Goal: Find contact information: Find contact information

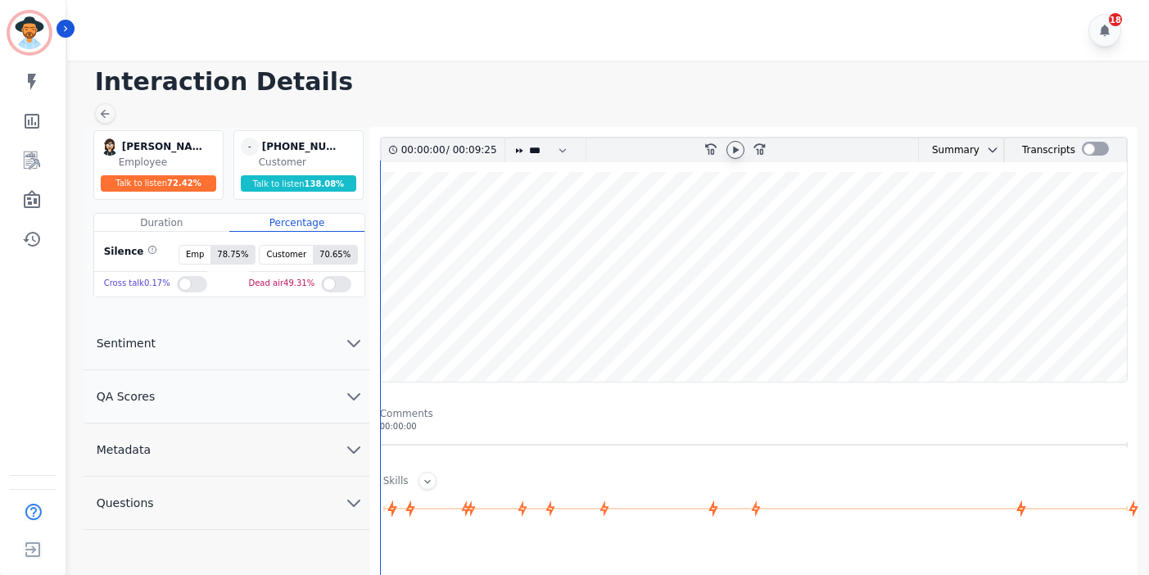
click at [732, 146] on icon at bounding box center [735, 149] width 13 height 13
click at [575, 336] on wave at bounding box center [754, 277] width 746 height 210
click at [510, 339] on wave at bounding box center [754, 277] width 746 height 210
click at [541, 329] on wave at bounding box center [754, 277] width 746 height 210
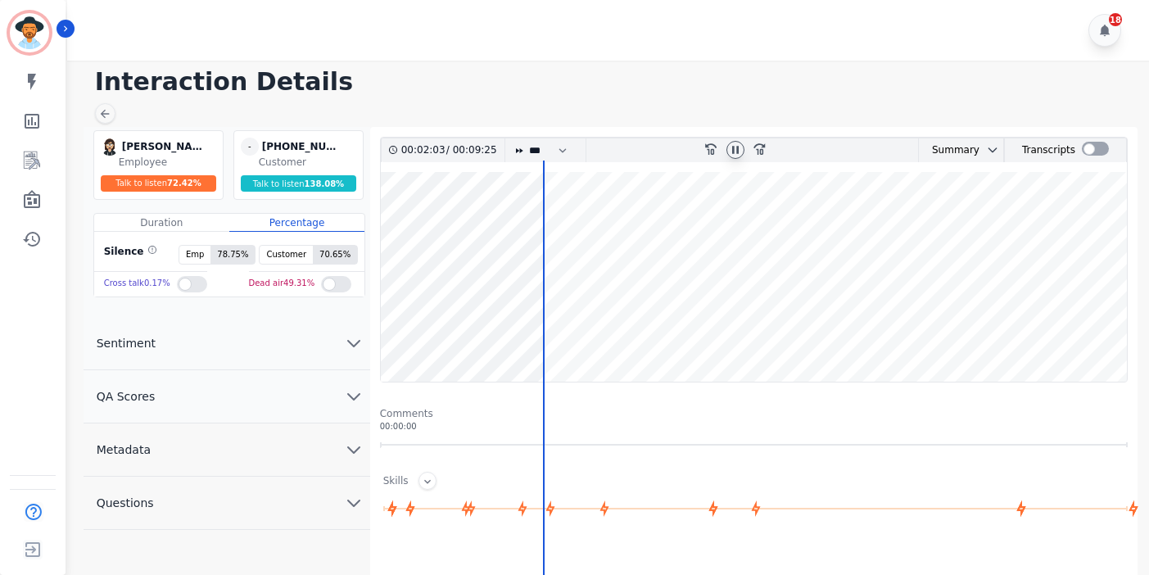
click at [577, 329] on wave at bounding box center [754, 277] width 746 height 210
click at [600, 332] on wave at bounding box center [754, 277] width 746 height 210
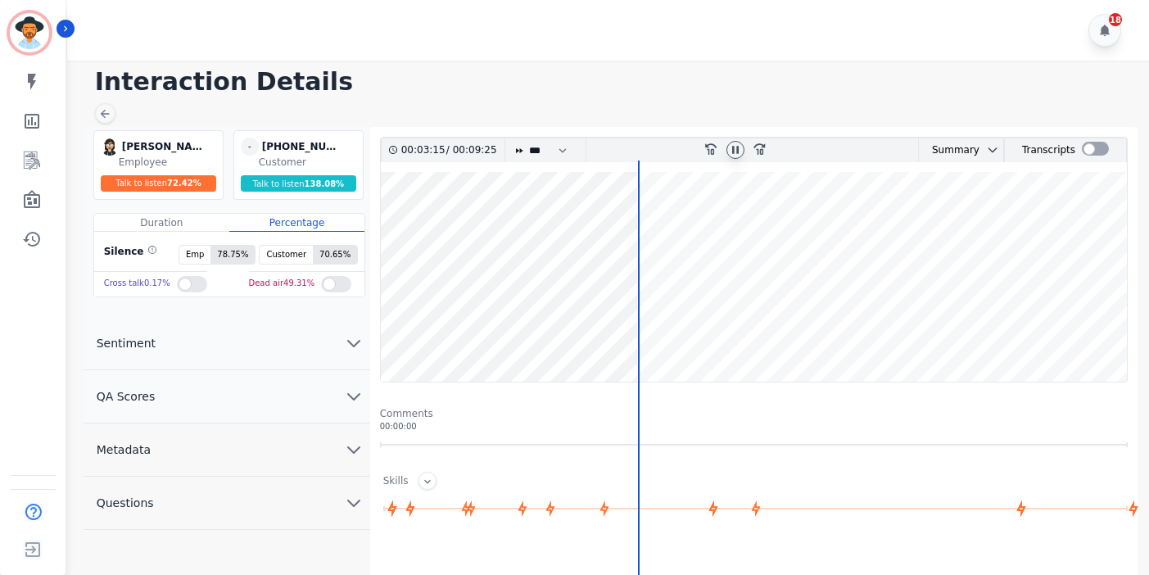
click at [647, 232] on wave at bounding box center [754, 277] width 746 height 210
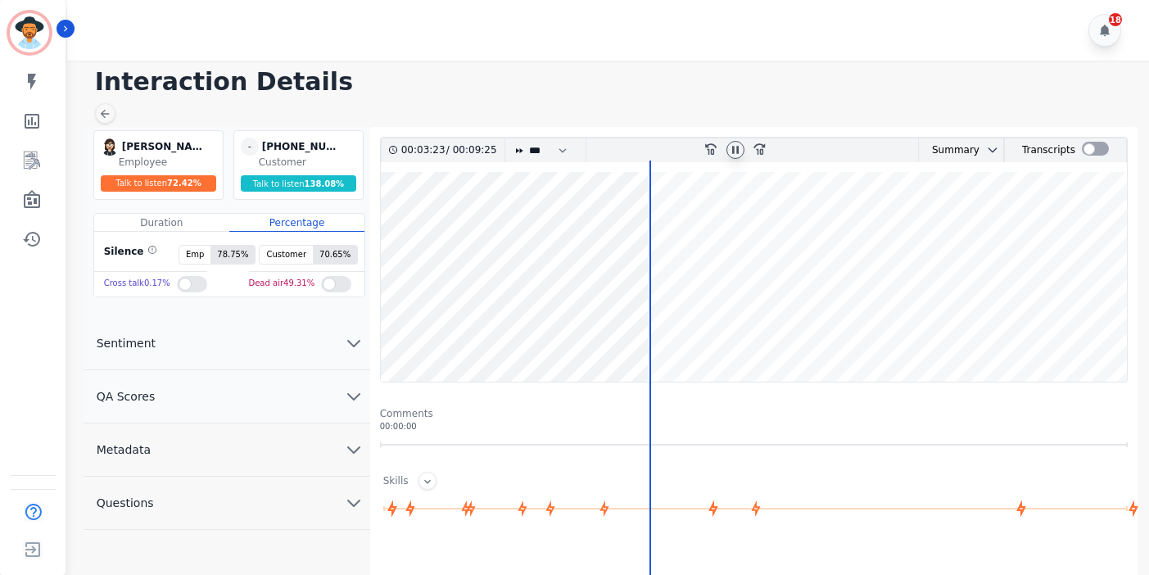
click at [656, 228] on wave at bounding box center [754, 277] width 746 height 210
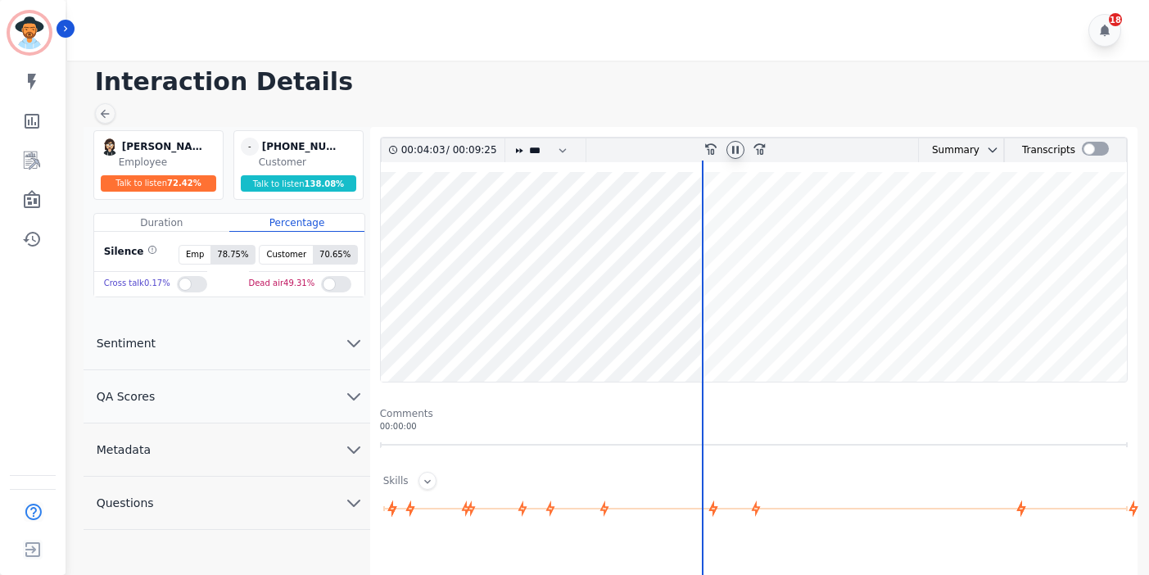
click at [703, 327] on wave at bounding box center [754, 277] width 746 height 210
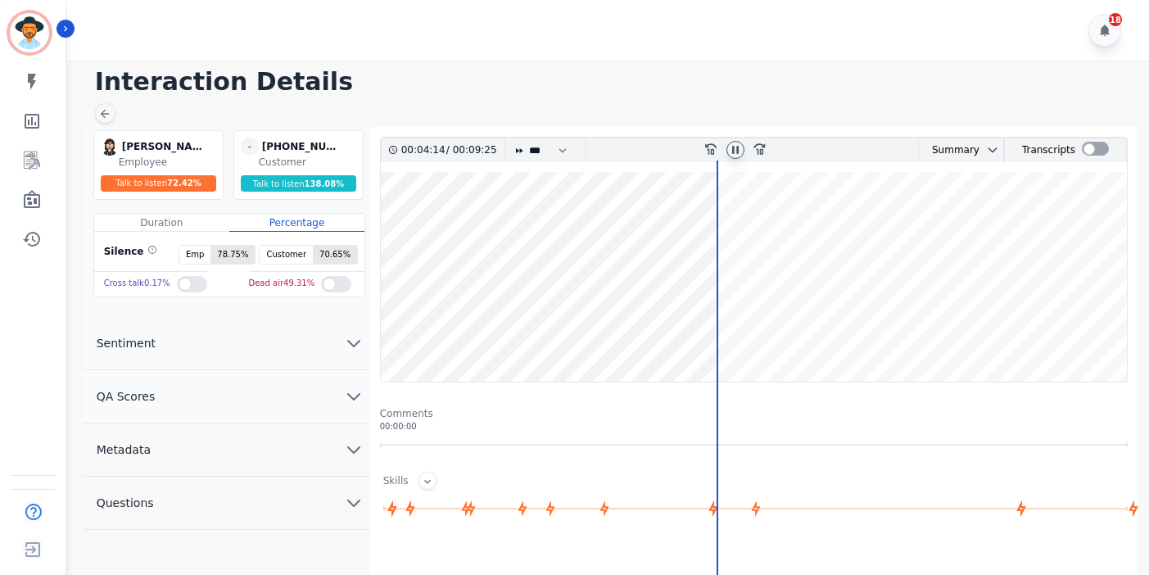
click at [381, 32] on div "18" at bounding box center [610, 30] width 1086 height 61
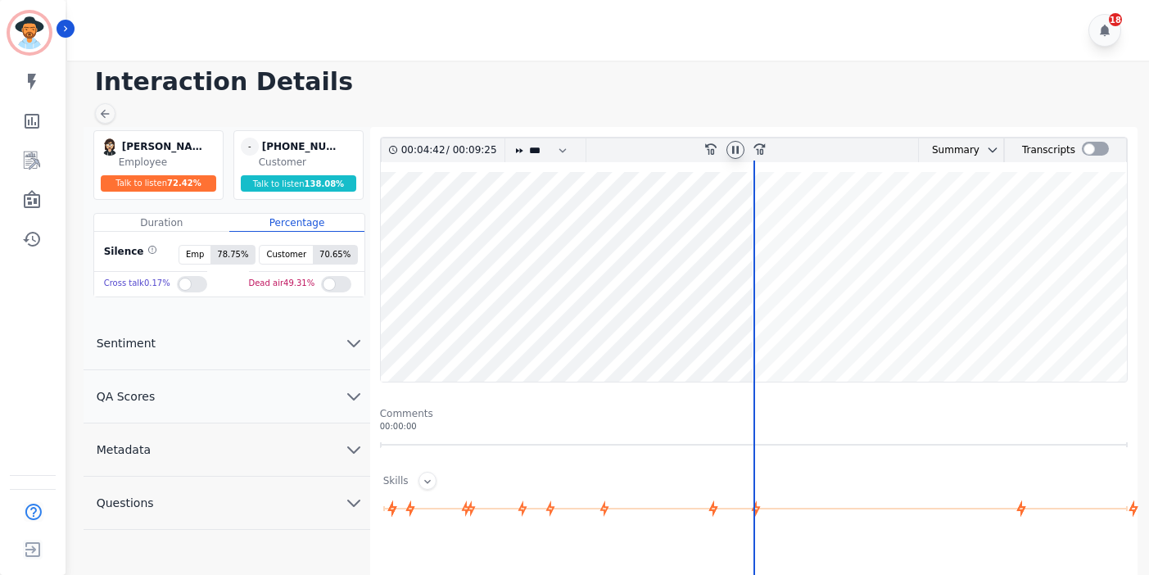
click at [761, 333] on wave at bounding box center [754, 277] width 746 height 210
click at [767, 334] on wave at bounding box center [754, 277] width 746 height 210
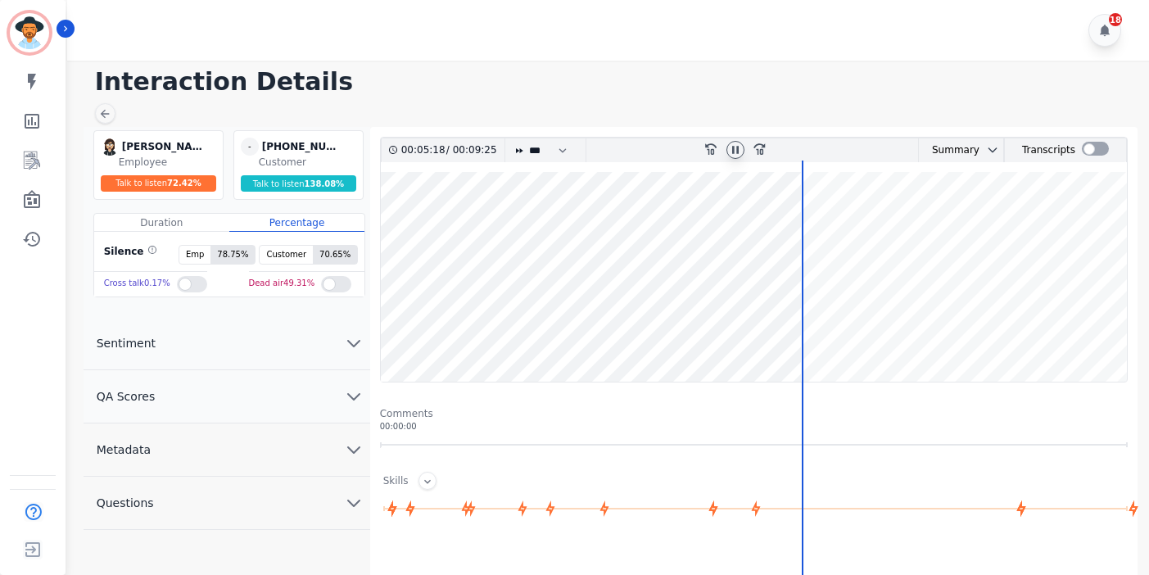
click at [815, 331] on wave at bounding box center [754, 277] width 746 height 210
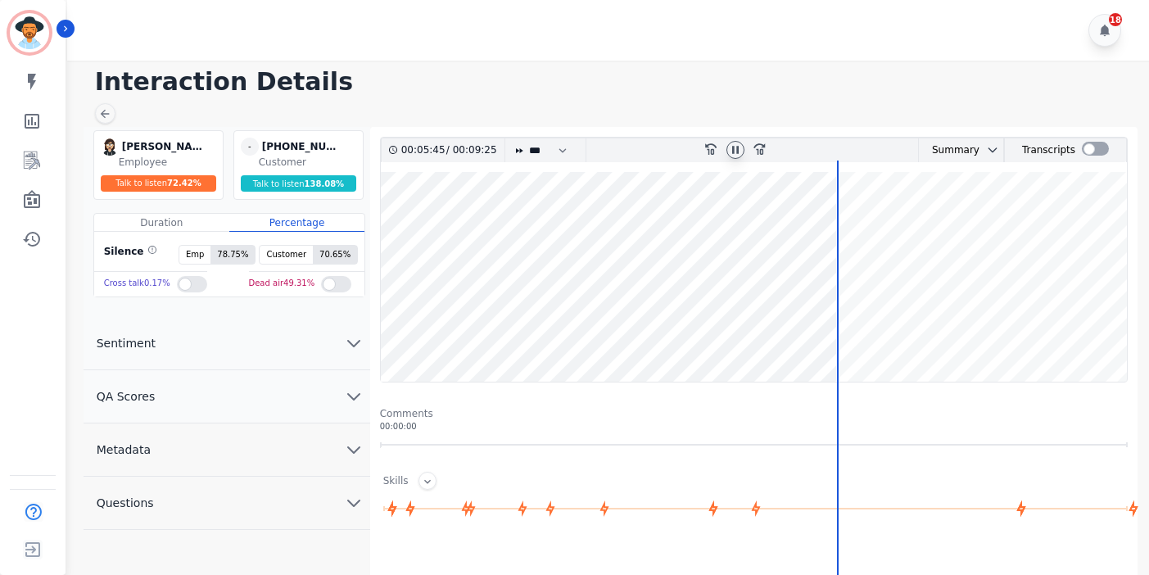
click at [372, 49] on div "18" at bounding box center [610, 30] width 1086 height 61
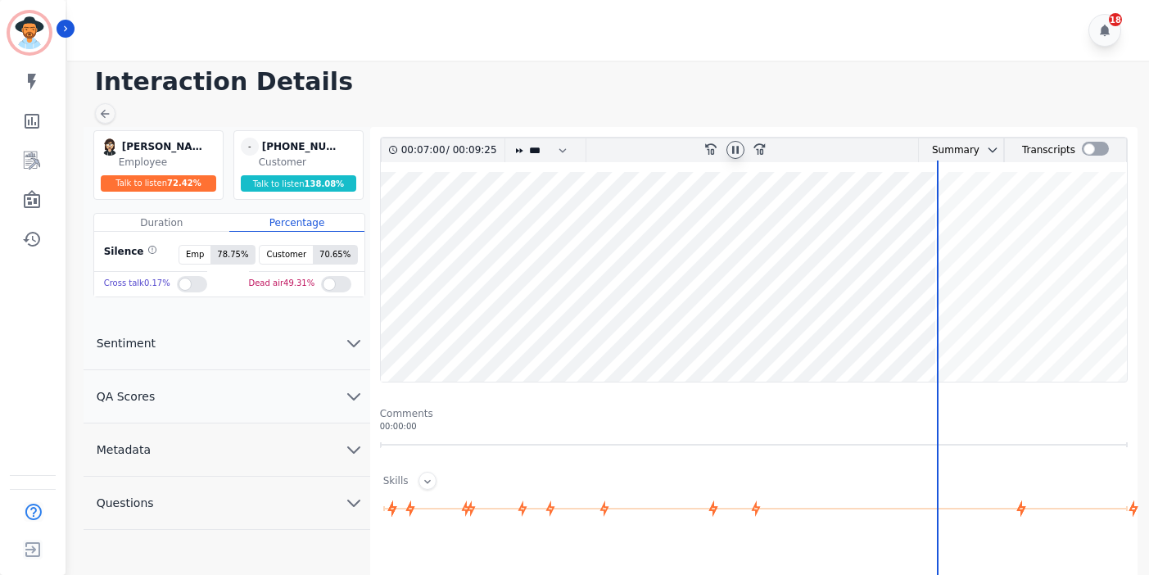
click at [946, 236] on wave at bounding box center [754, 277] width 746 height 210
click at [1007, 328] on wave at bounding box center [754, 277] width 746 height 210
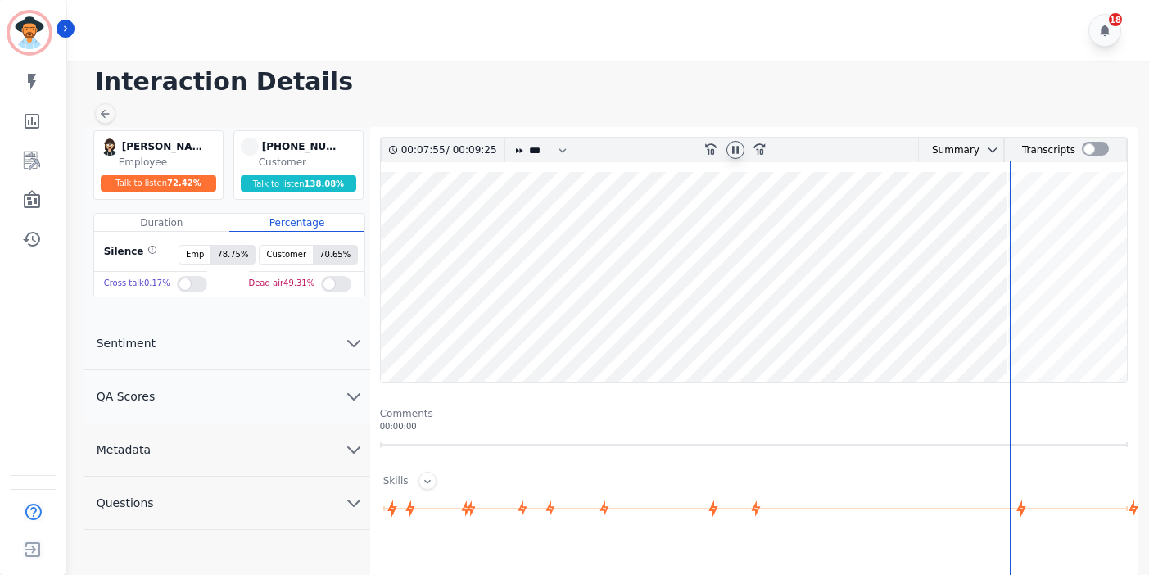
click at [1017, 330] on wave at bounding box center [754, 277] width 746 height 210
click at [1041, 332] on wave at bounding box center [754, 277] width 746 height 210
click at [1062, 329] on wave at bounding box center [754, 277] width 746 height 210
click at [1071, 327] on wave at bounding box center [754, 277] width 746 height 210
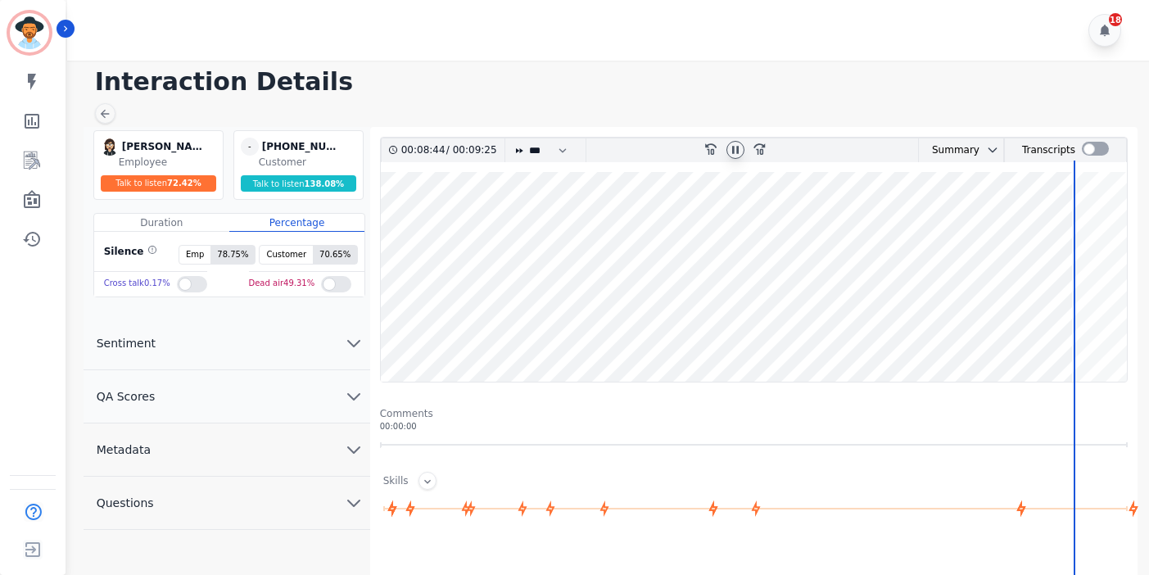
click at [1102, 327] on wave at bounding box center [754, 277] width 746 height 210
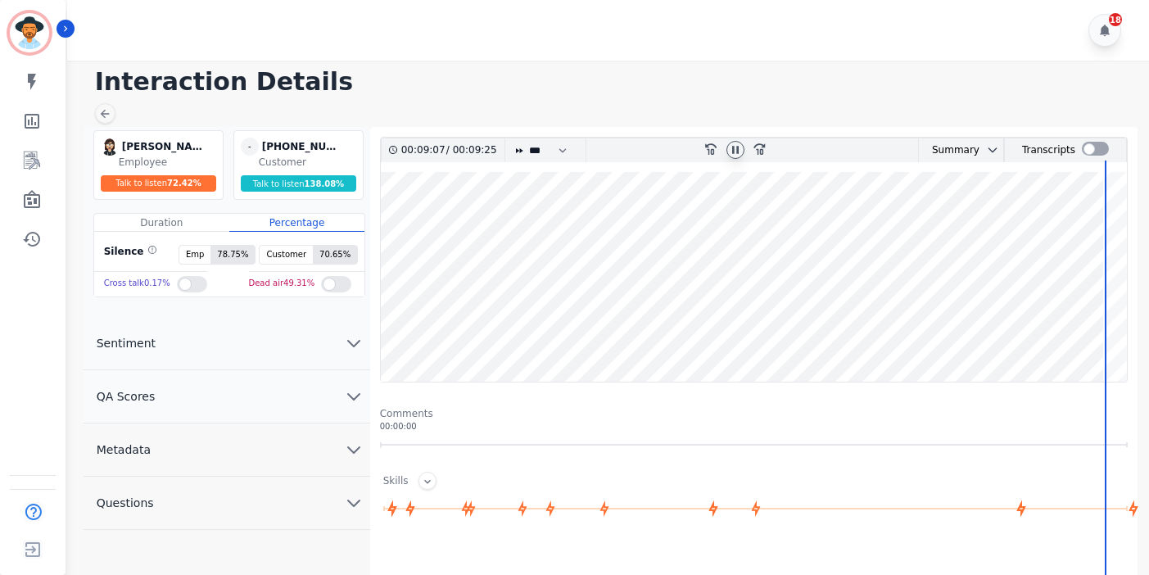
click at [1114, 329] on wave at bounding box center [754, 277] width 746 height 210
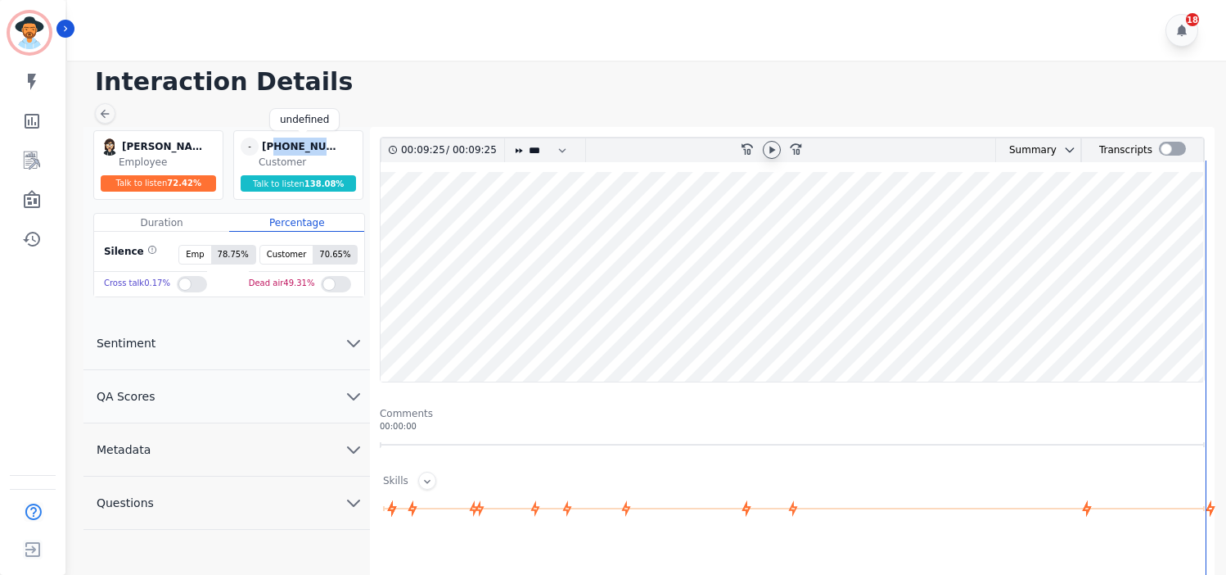
drag, startPoint x: 331, startPoint y: 146, endPoint x: 276, endPoint y: 147, distance: 54.9
click at [276, 147] on div "+18186410677" at bounding box center [303, 147] width 82 height 18
copy div "8186410677"
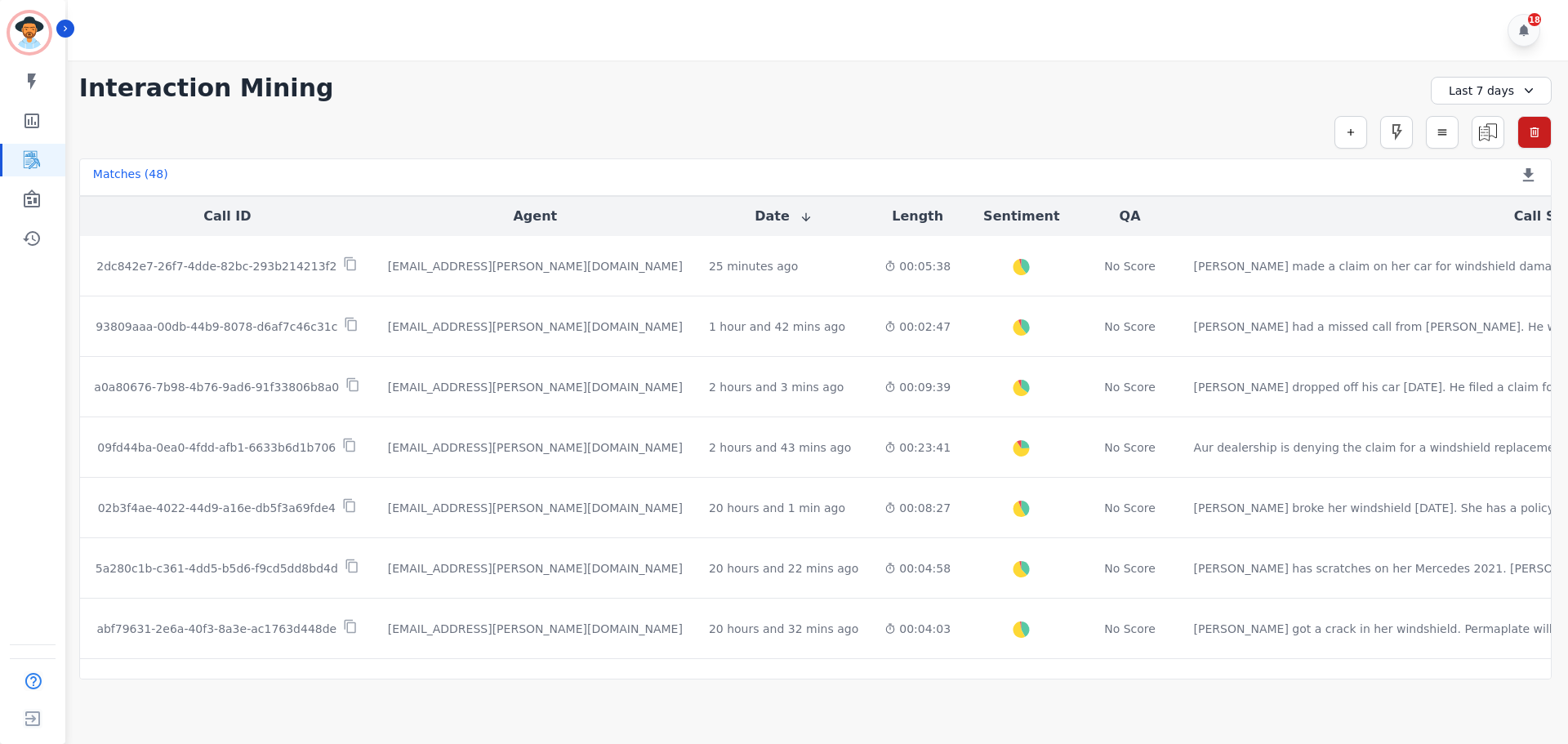
scroll to position [735, 0]
